Goal: Task Accomplishment & Management: Complete application form

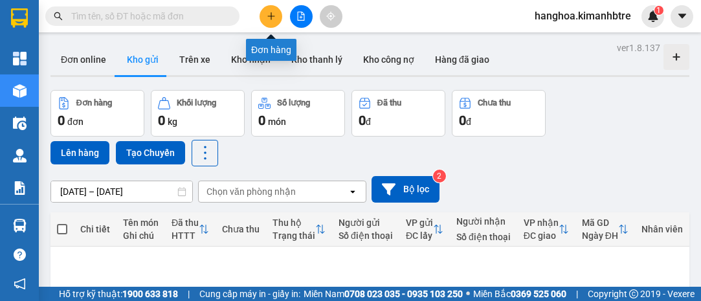
click at [271, 17] on icon "plus" at bounding box center [271, 16] width 9 height 9
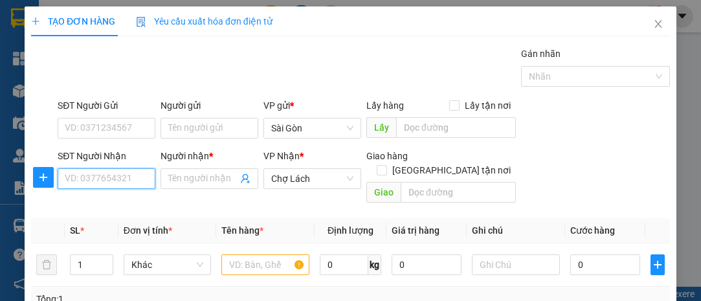
click at [104, 186] on input "SĐT Người Nhận" at bounding box center [107, 178] width 98 height 21
type input "0768068067"
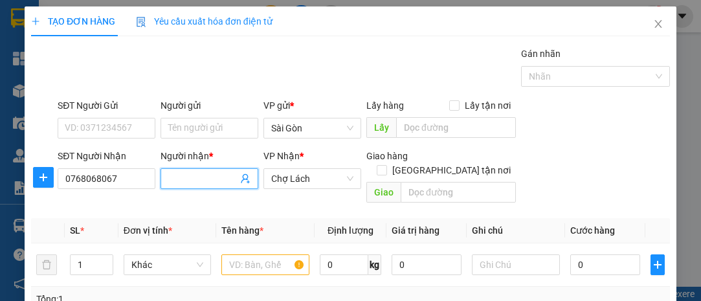
click at [230, 177] on input "Người nhận *" at bounding box center [202, 179] width 69 height 14
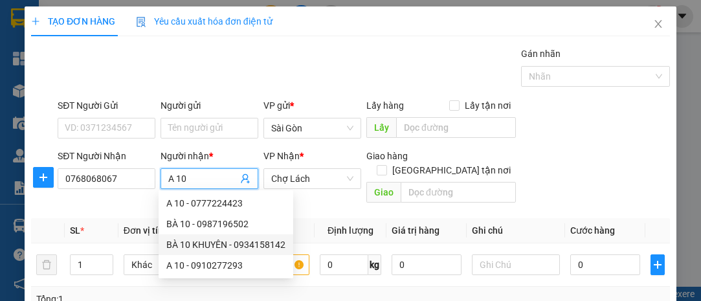
type input "A 10"
click at [341, 292] on div "Tổng: 1" at bounding box center [350, 299] width 629 height 14
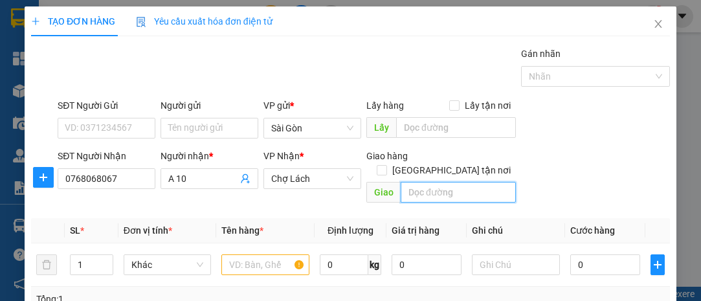
click at [412, 182] on input "text" at bounding box center [458, 192] width 115 height 21
click at [429, 182] on input "MAOI VÀNG TRÊN" at bounding box center [458, 192] width 115 height 21
type input "MAI VÀNG TRÊN"
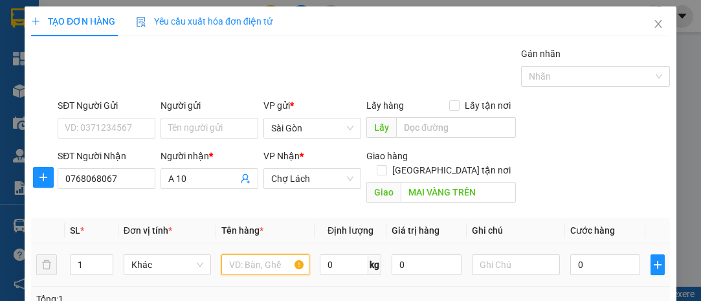
click at [249, 254] on input "text" at bounding box center [265, 264] width 88 height 21
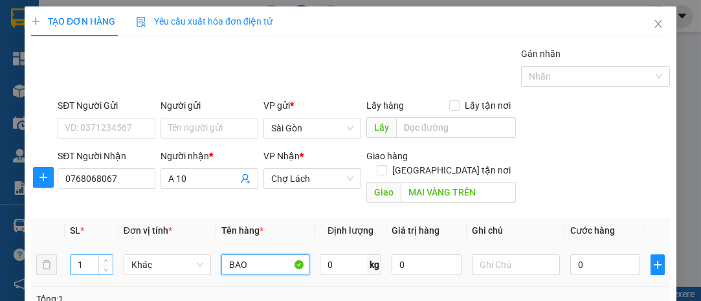
type input "BAO"
click at [90, 255] on input "1" at bounding box center [92, 264] width 42 height 19
type input "2"
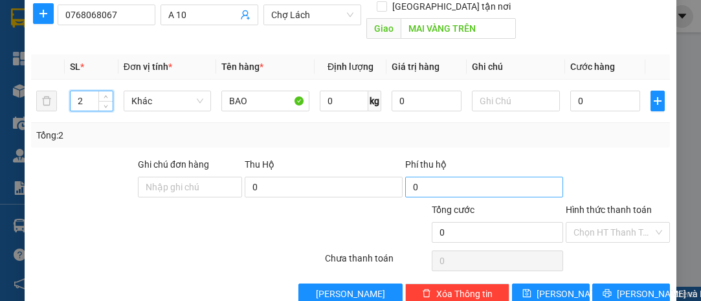
scroll to position [175, 0]
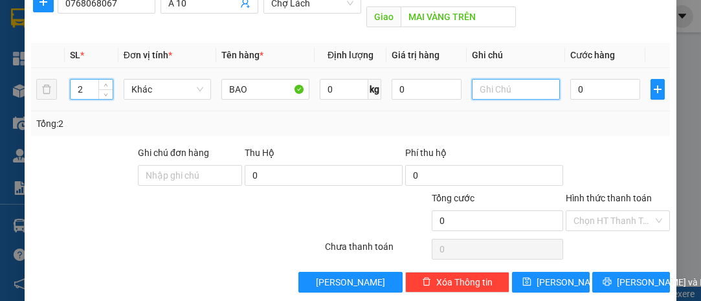
click at [518, 79] on input "text" at bounding box center [516, 89] width 88 height 21
type input "TR"
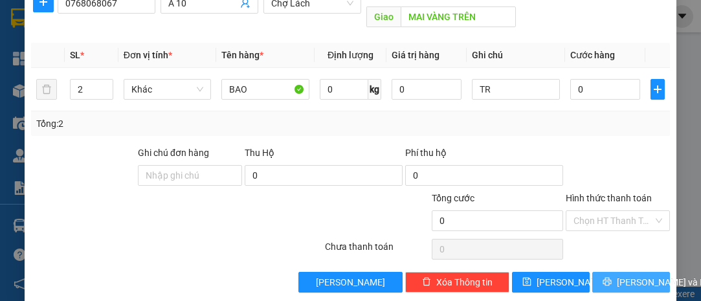
click at [636, 275] on span "[PERSON_NAME] và In" at bounding box center [662, 282] width 91 height 14
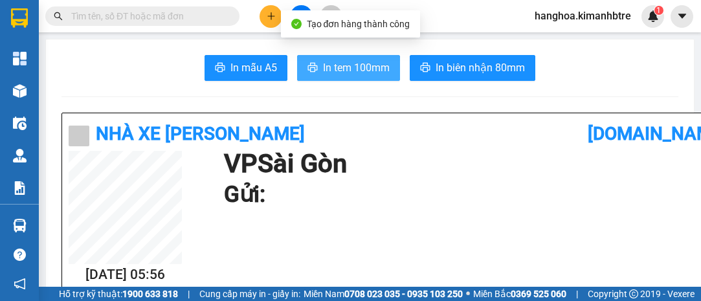
click at [353, 70] on span "In tem 100mm" at bounding box center [356, 68] width 67 height 16
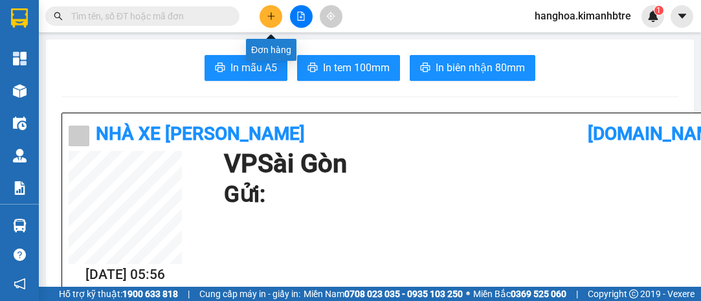
click at [273, 16] on icon "plus" at bounding box center [271, 16] width 9 height 9
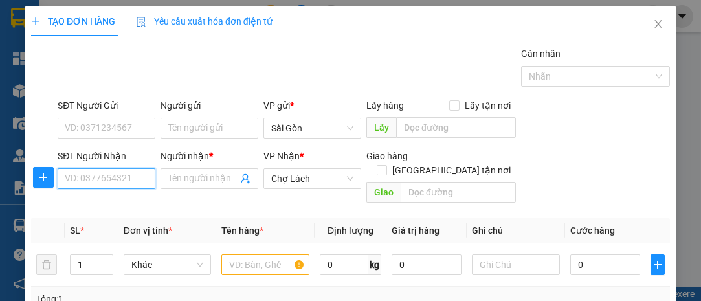
click at [115, 187] on input "SĐT Người Nhận" at bounding box center [107, 178] width 98 height 21
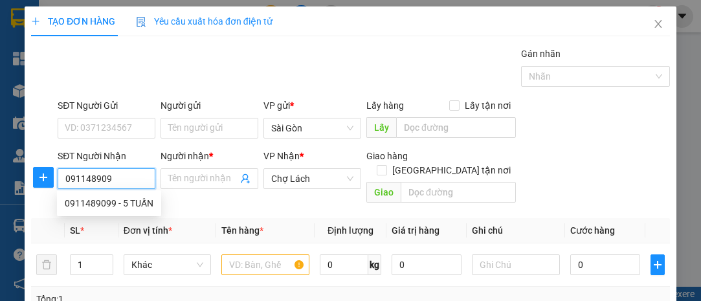
type input "0911489099"
click at [131, 197] on div "0911489099 - 5 TUẤN" at bounding box center [109, 203] width 89 height 14
type input "5 TUẤN"
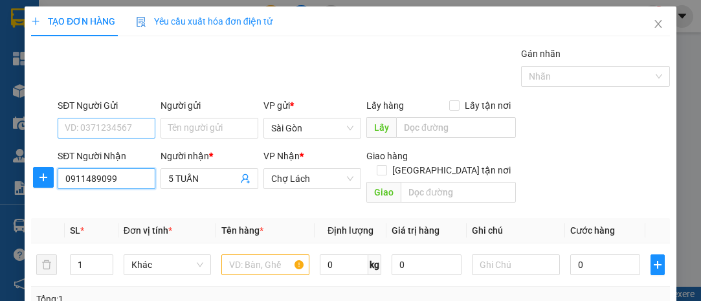
type input "0911489099"
click at [133, 126] on input "SĐT Người Gửi" at bounding box center [107, 128] width 98 height 21
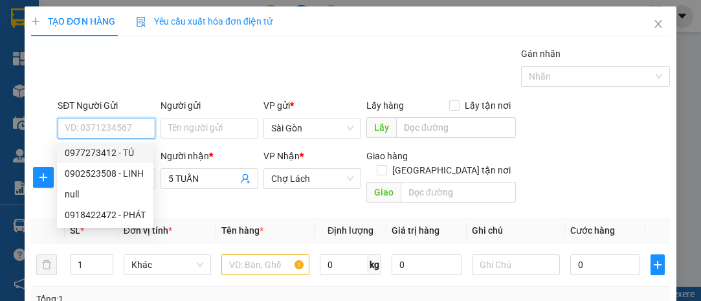
click at [131, 157] on div "0977273412 - TÚ" at bounding box center [105, 153] width 81 height 14
type input "0977273412"
type input "TÚ"
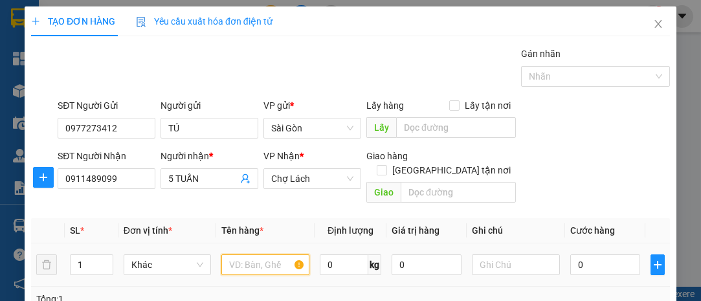
click at [241, 254] on input "text" at bounding box center [265, 264] width 88 height 21
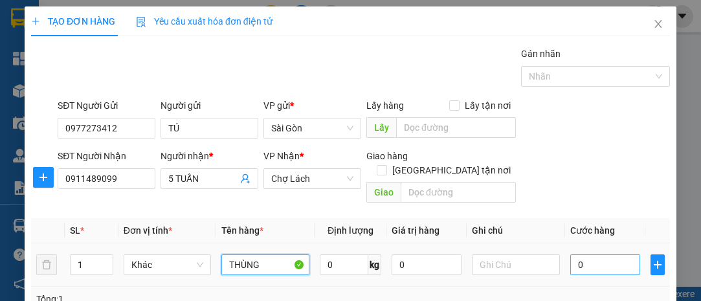
type input "THÙNG"
click at [596, 254] on input "0" at bounding box center [605, 264] width 70 height 21
type input "3"
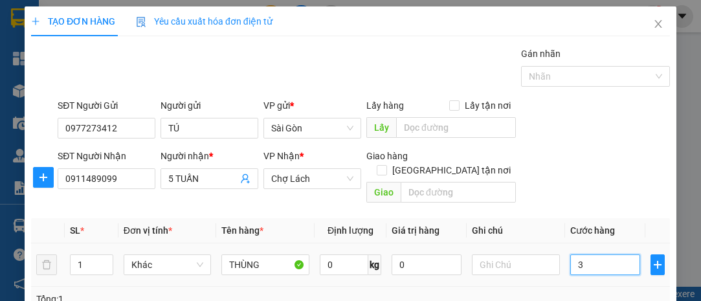
type input "30"
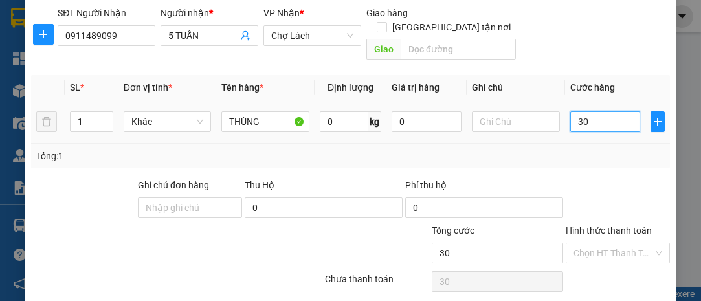
scroll to position [175, 0]
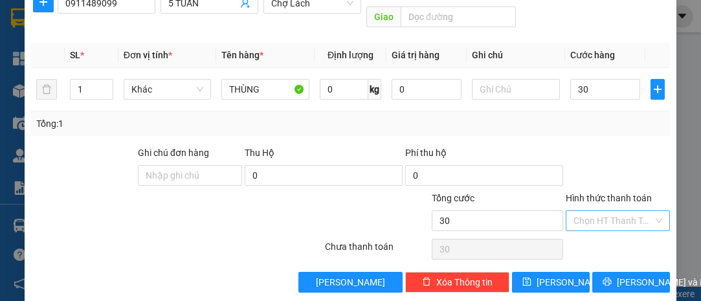
type input "30.000"
click at [605, 211] on input "Hình thức thanh toán" at bounding box center [614, 220] width 80 height 19
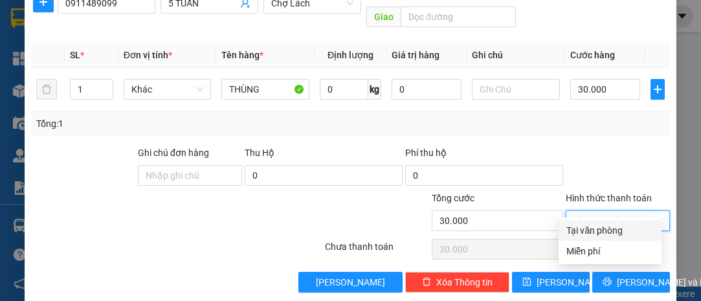
click at [614, 230] on div "Tại văn phòng" at bounding box center [609, 230] width 87 height 14
type input "0"
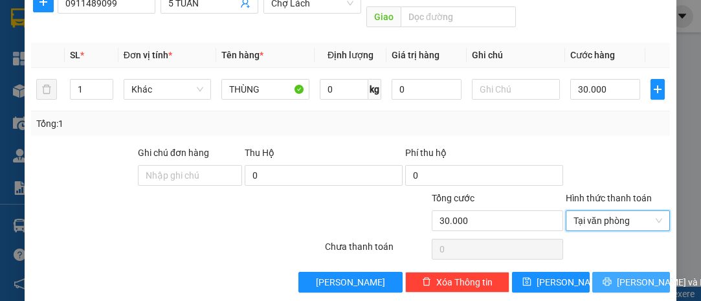
click at [647, 275] on span "[PERSON_NAME] và In" at bounding box center [662, 282] width 91 height 14
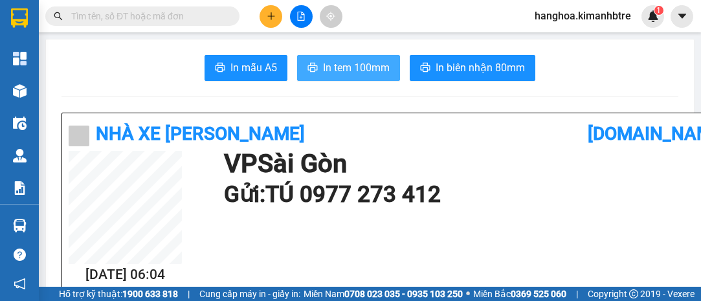
click at [372, 73] on span "In tem 100mm" at bounding box center [356, 68] width 67 height 16
click at [270, 12] on icon "plus" at bounding box center [271, 16] width 9 height 9
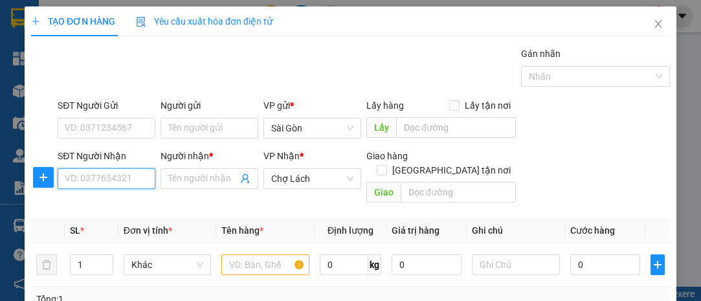
click at [132, 179] on input "SĐT Người Nhận" at bounding box center [107, 178] width 98 height 21
type input "0707165838"
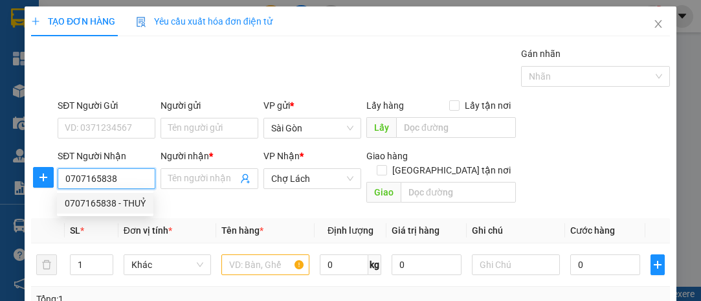
click at [133, 201] on div "0707165838 - THUỶ" at bounding box center [105, 203] width 81 height 14
type input "THUỶ"
type input "LỘ ĐẤT"
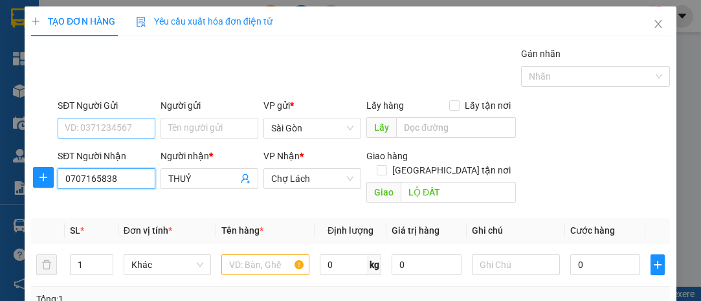
type input "0707165838"
click at [129, 128] on input "SĐT Người Gửi" at bounding box center [107, 128] width 98 height 21
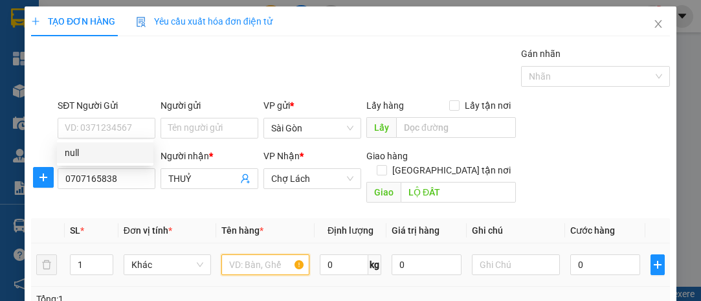
click at [255, 254] on input "text" at bounding box center [265, 264] width 88 height 21
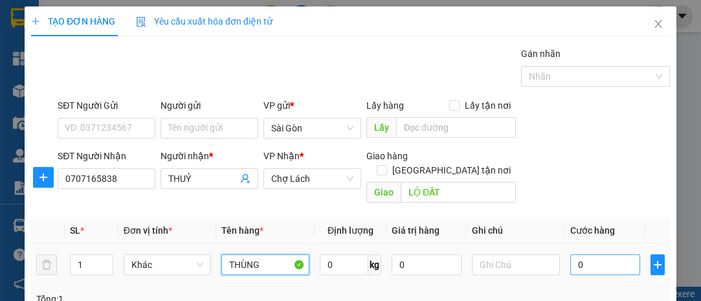
type input "THÙNG"
click at [619, 254] on input "0" at bounding box center [605, 264] width 70 height 21
type input "3"
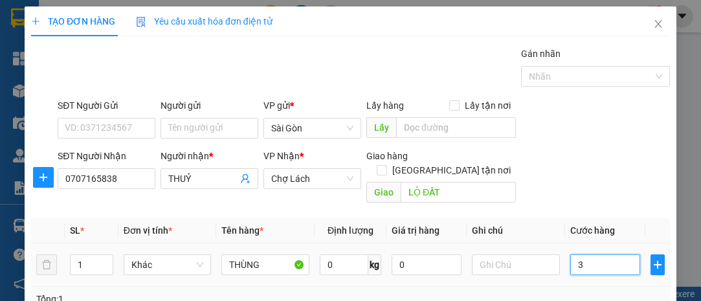
type input "30"
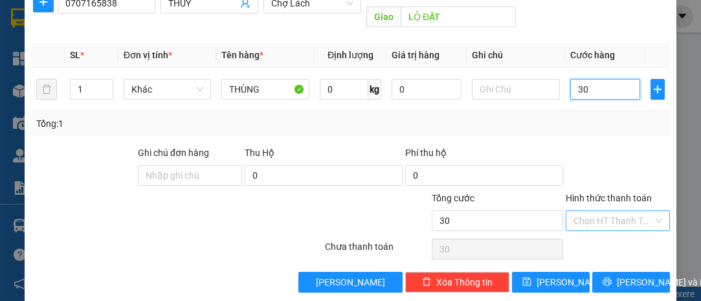
type input "3"
type input "0"
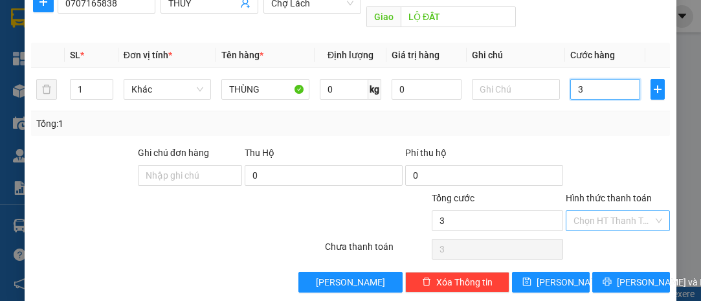
type input "0"
type input "05"
type input "5"
type input "050"
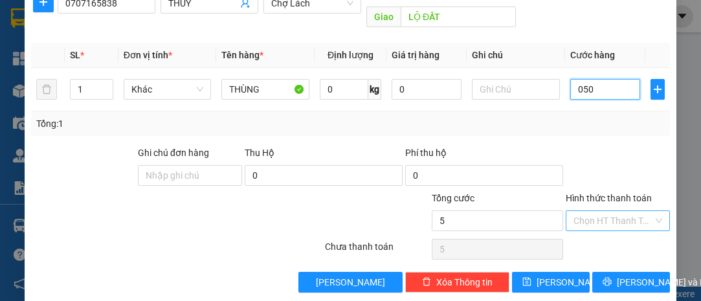
type input "50"
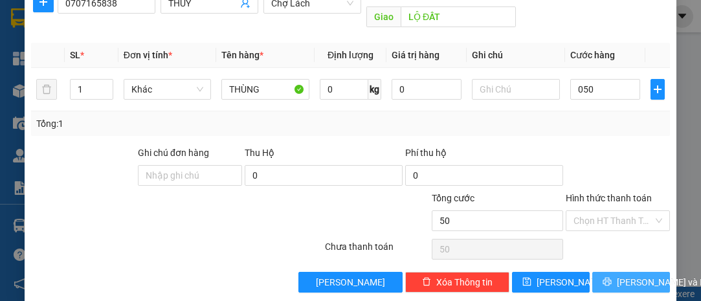
type input "50.000"
click at [617, 275] on span "[PERSON_NAME] và In" at bounding box center [662, 282] width 91 height 14
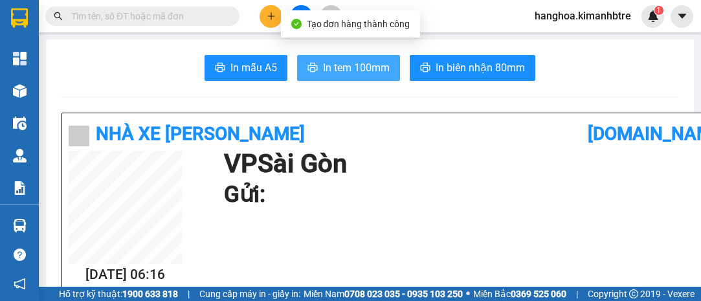
click at [373, 70] on span "In tem 100mm" at bounding box center [356, 68] width 67 height 16
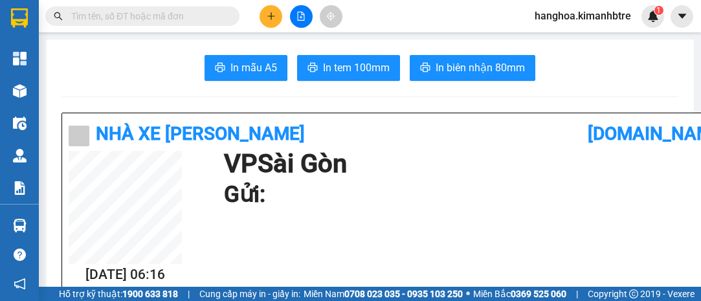
scroll to position [84, 0]
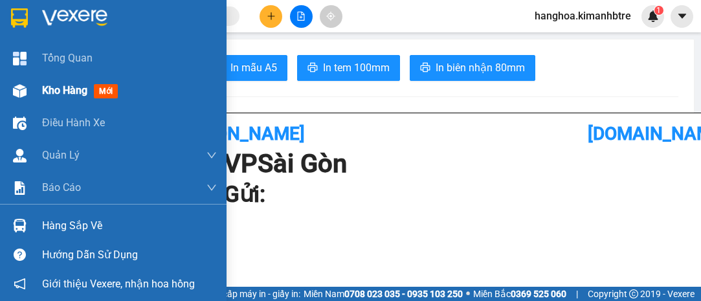
click at [76, 82] on div "Kho hàng mới" at bounding box center [129, 90] width 175 height 32
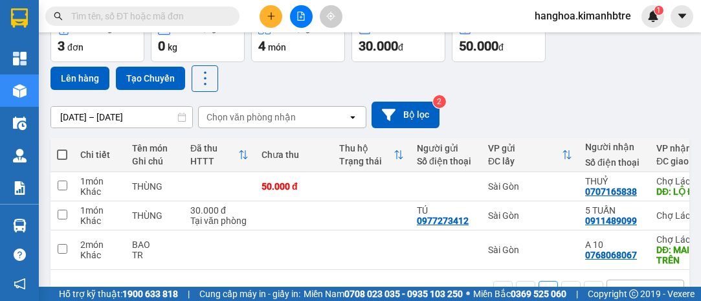
scroll to position [114, 0]
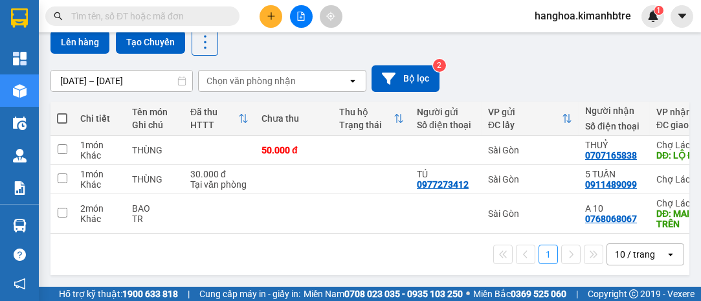
click at [61, 113] on span at bounding box center [62, 118] width 10 height 10
click at [62, 112] on input "checkbox" at bounding box center [62, 112] width 0 height 0
checkbox input "true"
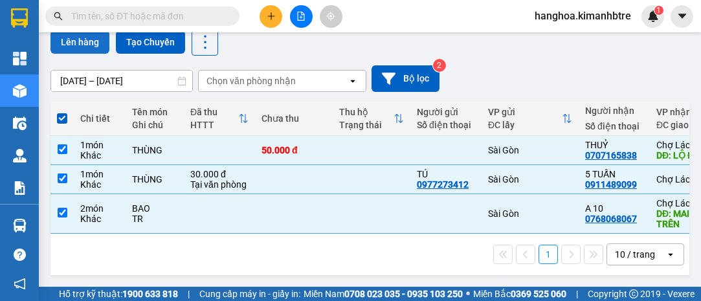
click at [84, 45] on button "Lên hàng" at bounding box center [79, 41] width 59 height 23
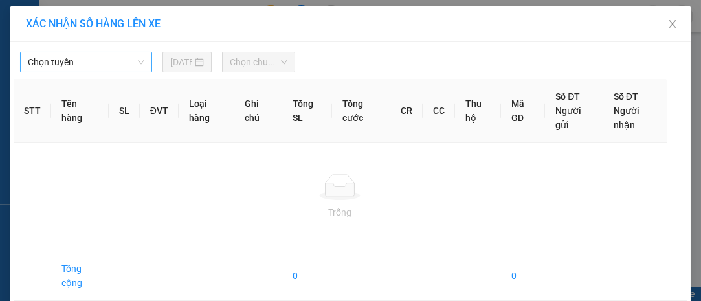
click at [101, 62] on span "Chọn tuyến" at bounding box center [86, 61] width 117 height 19
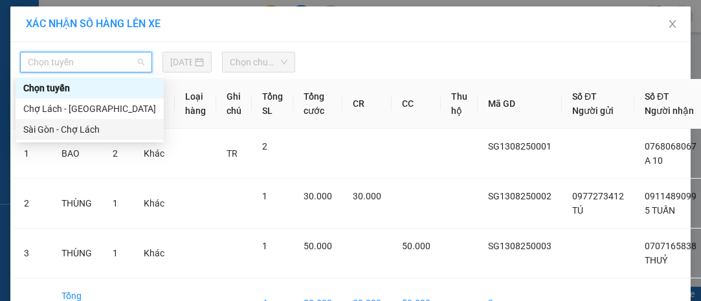
drag, startPoint x: 87, startPoint y: 134, endPoint x: 118, endPoint y: 115, distance: 36.9
click at [87, 134] on div "Sài Gòn - Chợ Lách" at bounding box center [89, 129] width 133 height 14
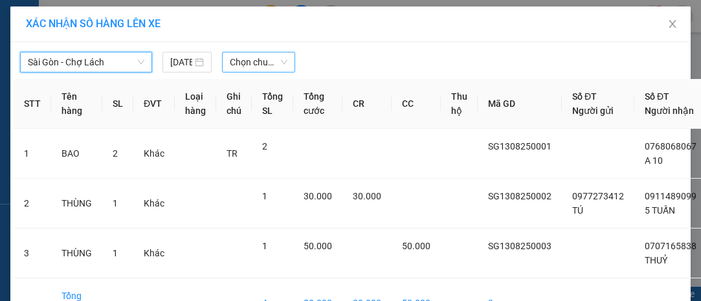
click at [247, 60] on span "Chọn chuyến" at bounding box center [259, 61] width 58 height 19
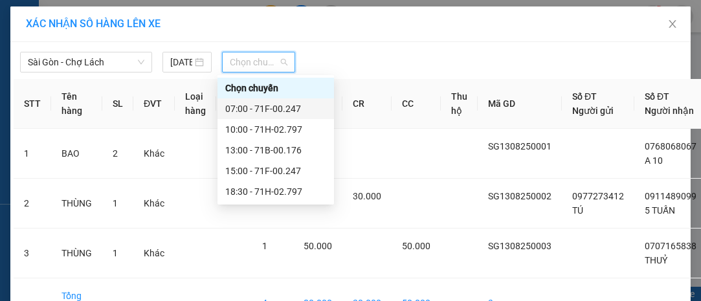
click at [275, 111] on div "07:00 - 71F-00.247" at bounding box center [275, 109] width 101 height 14
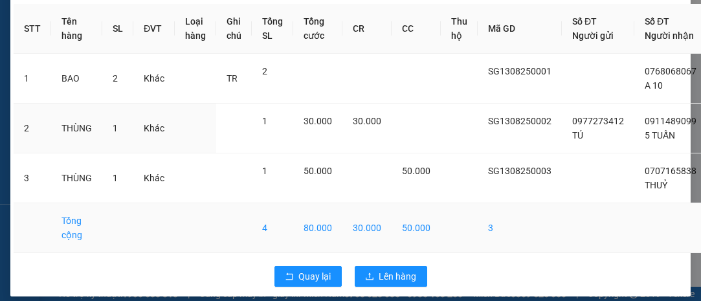
scroll to position [135, 0]
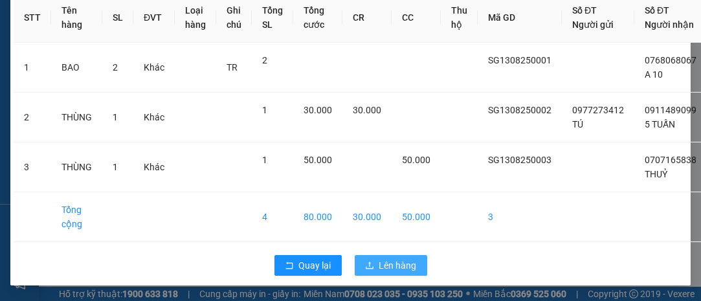
click at [389, 258] on span "Lên hàng" at bounding box center [398, 265] width 38 height 14
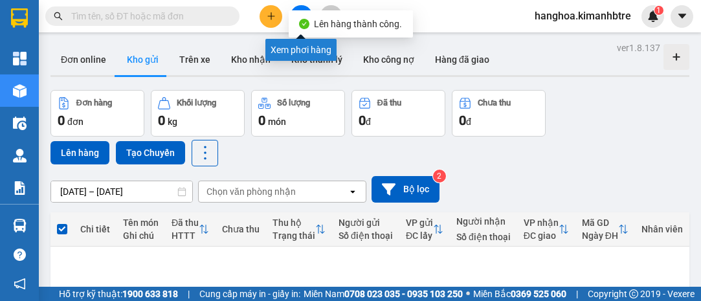
click at [300, 5] on button at bounding box center [301, 16] width 23 height 23
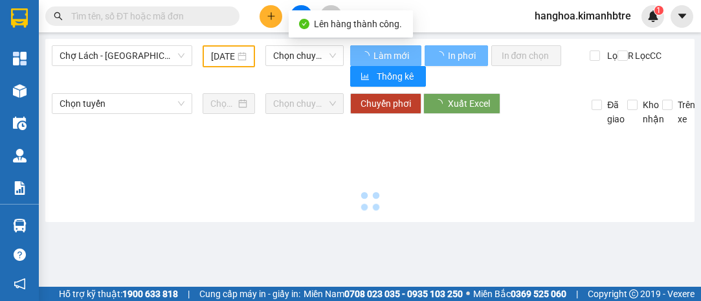
type input "[DATE]"
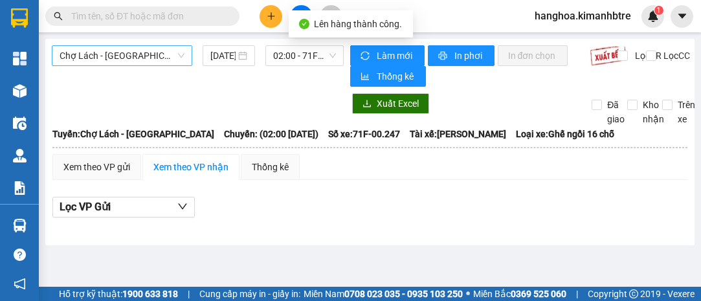
click at [112, 61] on span "Chợ Lách - [GEOGRAPHIC_DATA]" at bounding box center [122, 55] width 125 height 19
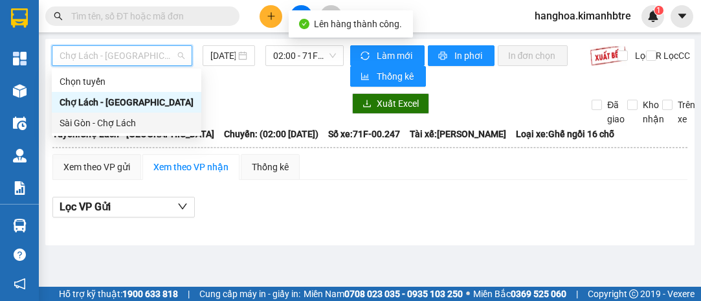
click at [115, 118] on div "Sài Gòn - Chợ Lách" at bounding box center [127, 123] width 134 height 14
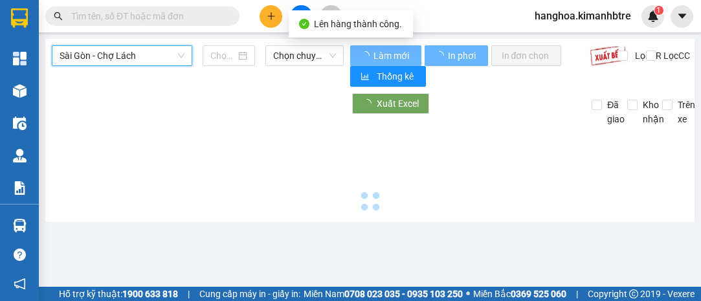
type input "[DATE]"
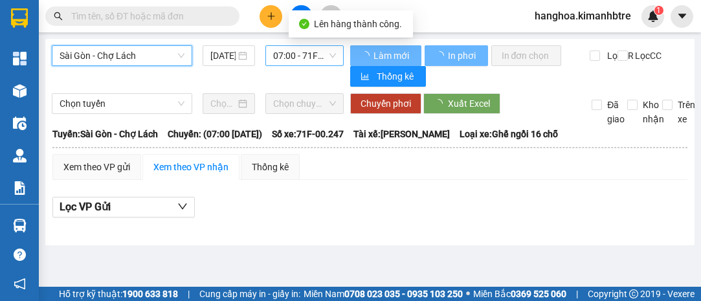
click at [284, 56] on span "07:00 - 71F-00.247" at bounding box center [304, 55] width 62 height 19
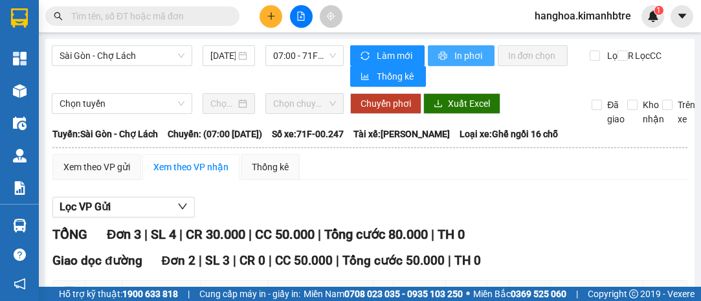
click at [471, 52] on span "In phơi" at bounding box center [469, 56] width 30 height 14
click at [466, 55] on span "In phơi" at bounding box center [469, 56] width 30 height 14
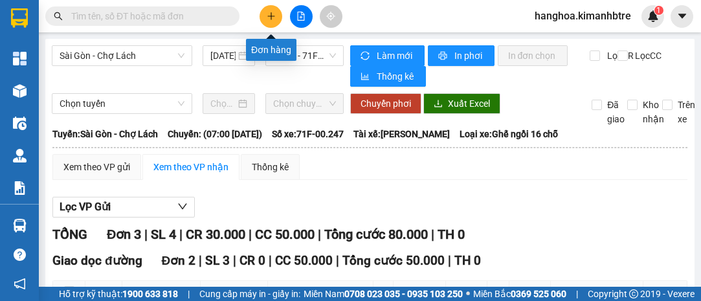
click at [262, 19] on button at bounding box center [271, 16] width 23 height 23
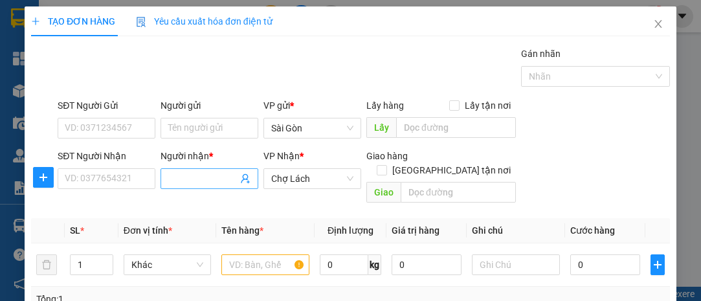
click at [228, 170] on span at bounding box center [210, 178] width 98 height 21
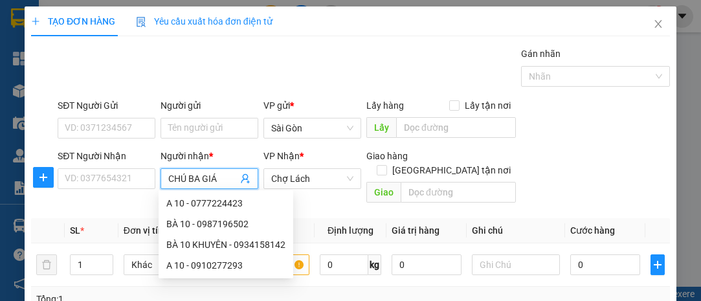
type input "CHÚ [DEMOGRAPHIC_DATA]"
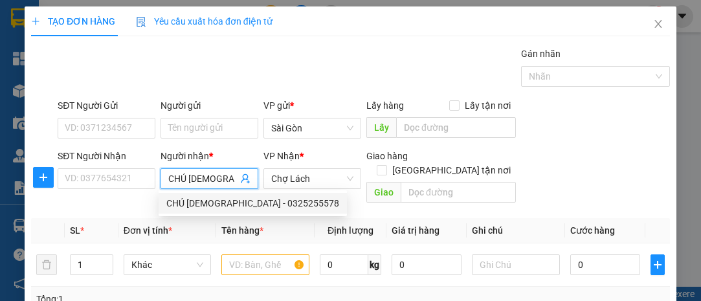
click at [241, 201] on div "CHÚ [DEMOGRAPHIC_DATA] - 0325255578" at bounding box center [252, 203] width 173 height 14
type input "0325255578"
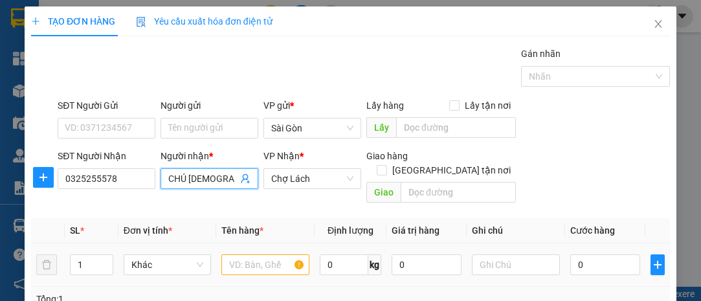
type input "CHÚ [DEMOGRAPHIC_DATA]"
click at [262, 254] on input "text" at bounding box center [265, 264] width 88 height 21
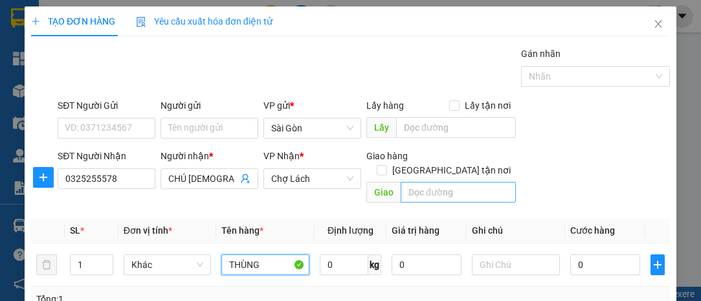
type input "THÙNG"
click at [441, 184] on input "text" at bounding box center [458, 192] width 115 height 21
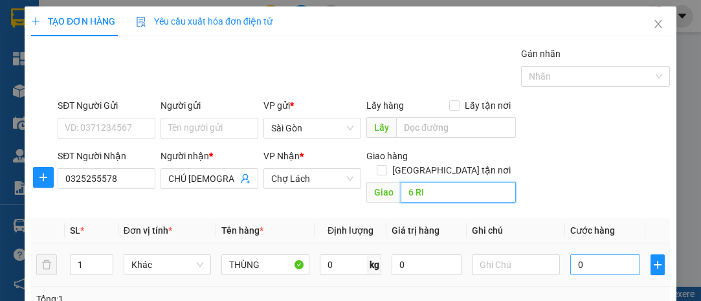
type input "6 RI"
click at [599, 254] on input "0" at bounding box center [605, 264] width 70 height 21
type input "3"
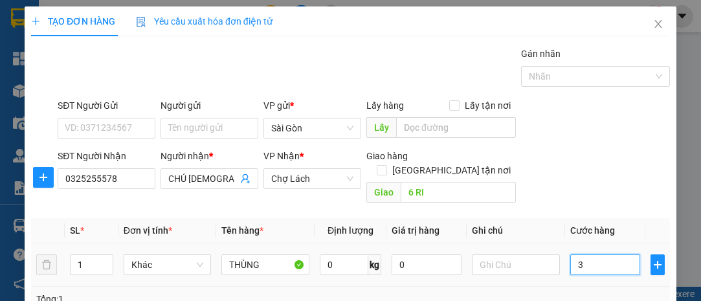
type input "30"
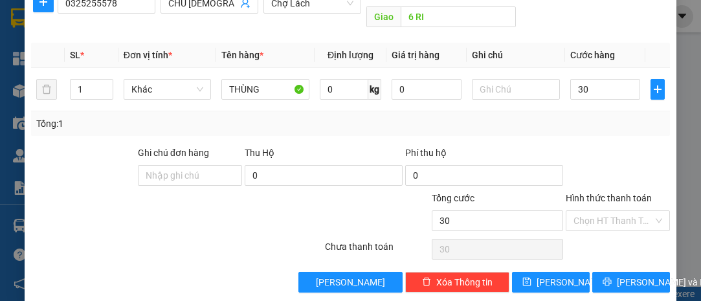
type input "30.000"
click at [608, 217] on div "Hình thức thanh toán Chọn HT Thanh Toán" at bounding box center [618, 213] width 104 height 45
click at [614, 211] on input "Hình thức thanh toán" at bounding box center [614, 220] width 80 height 19
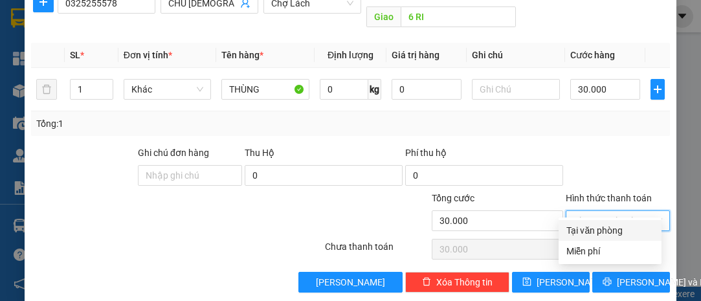
click at [619, 227] on div "Tại văn phòng" at bounding box center [609, 230] width 87 height 14
type input "0"
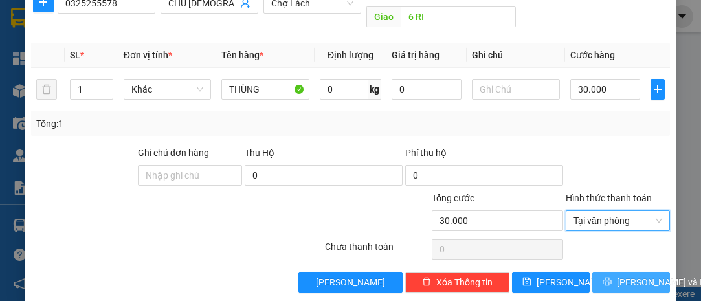
click at [636, 275] on span "[PERSON_NAME] và In" at bounding box center [662, 282] width 91 height 14
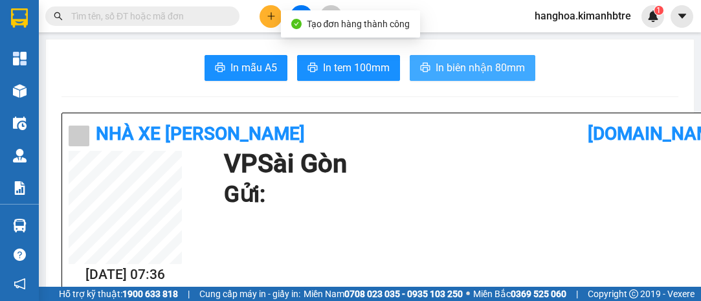
click at [444, 68] on span "In biên nhận 80mm" at bounding box center [480, 68] width 89 height 16
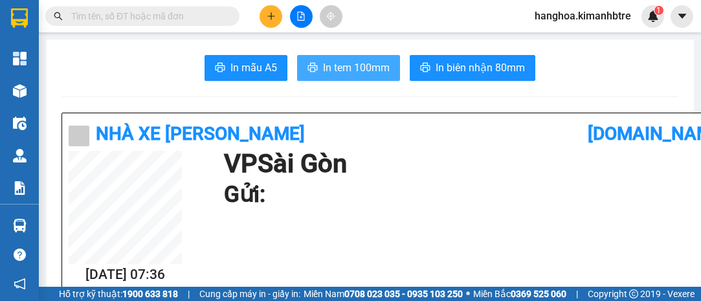
click at [317, 67] on button "In tem 100mm" at bounding box center [348, 68] width 103 height 26
